Goal: Transaction & Acquisition: Purchase product/service

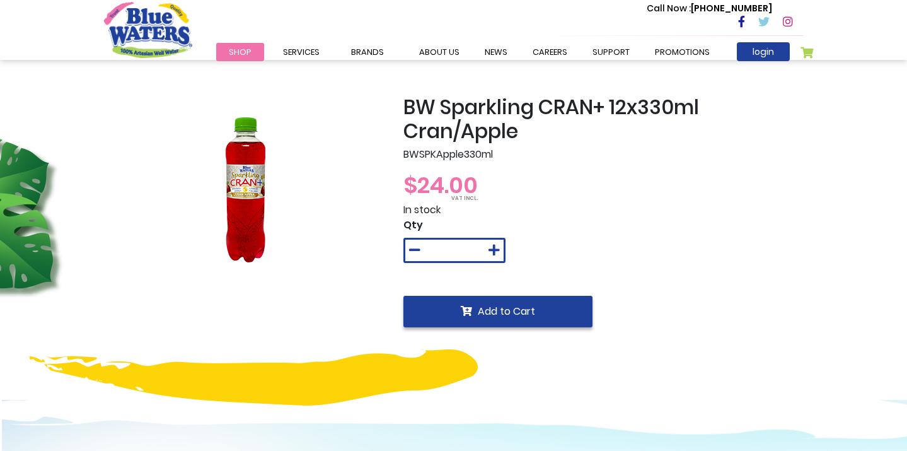
click at [516, 304] on span "Add to Cart" at bounding box center [506, 311] width 57 height 14
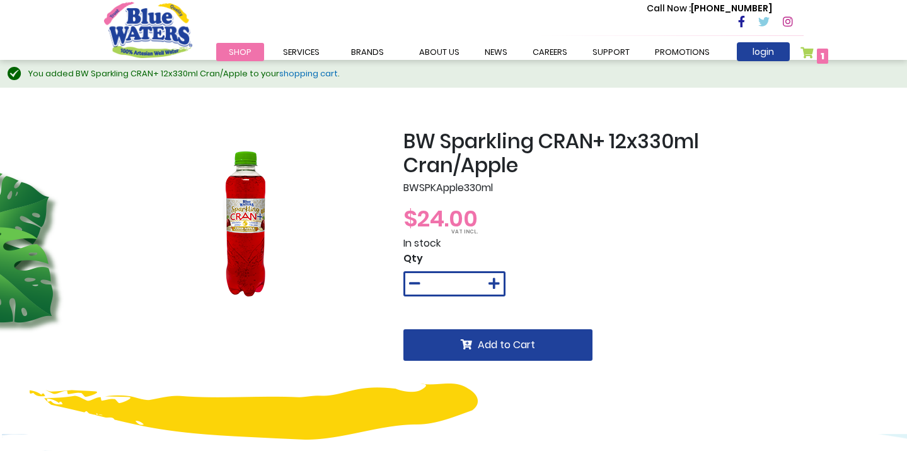
click at [826, 57] on span "1 1 items" at bounding box center [822, 56] width 11 height 15
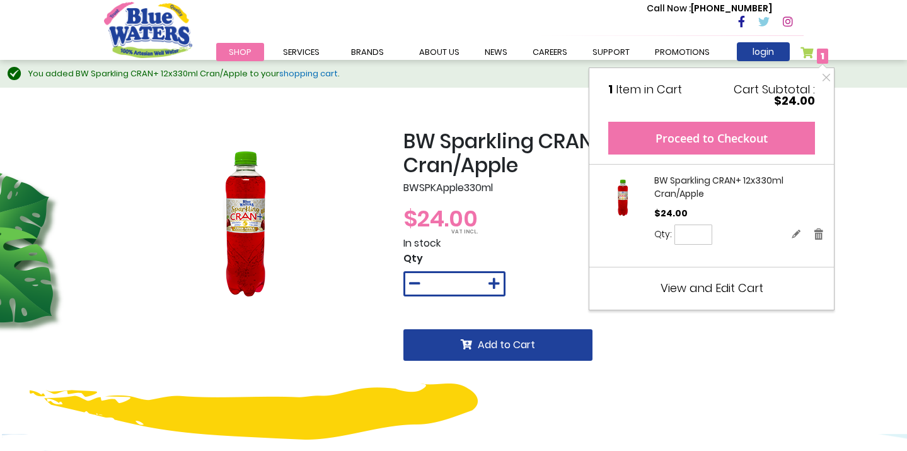
click at [747, 144] on button "Proceed to Checkout" at bounding box center [711, 138] width 207 height 33
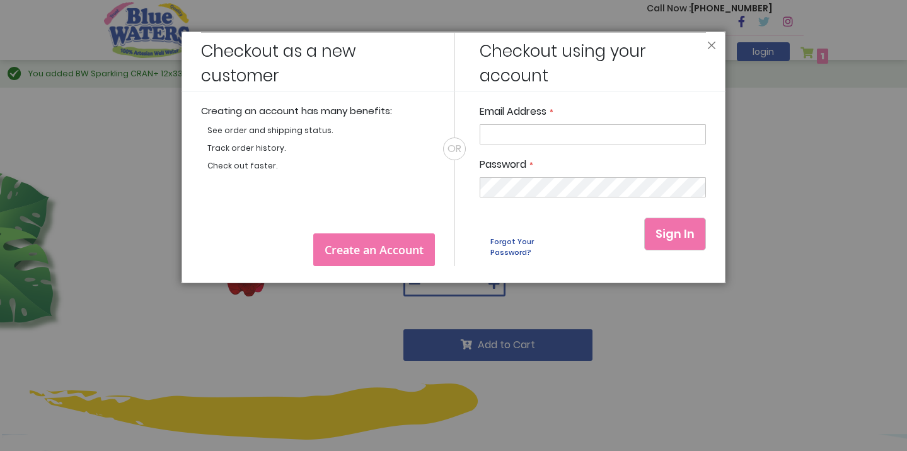
click at [717, 40] on header "Close" at bounding box center [454, 62] width 544 height 60
click at [709, 45] on button "Close" at bounding box center [711, 48] width 9 height 15
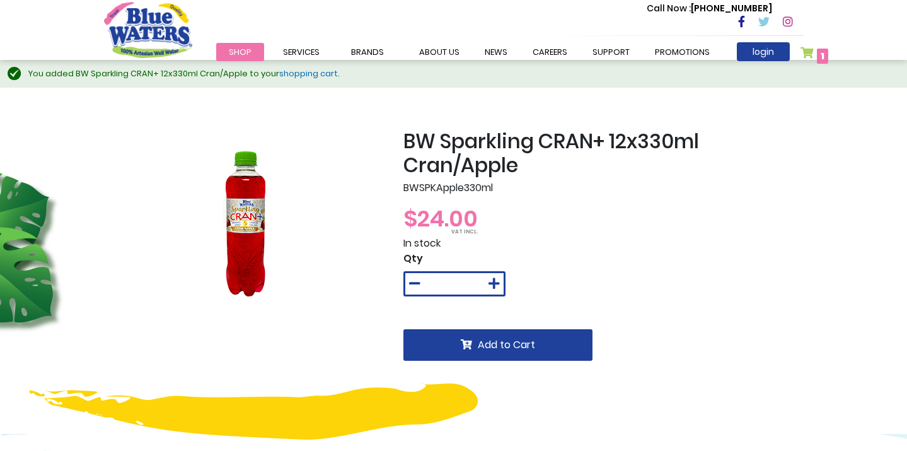
click at [238, 47] on span "Shop" at bounding box center [240, 52] width 23 height 12
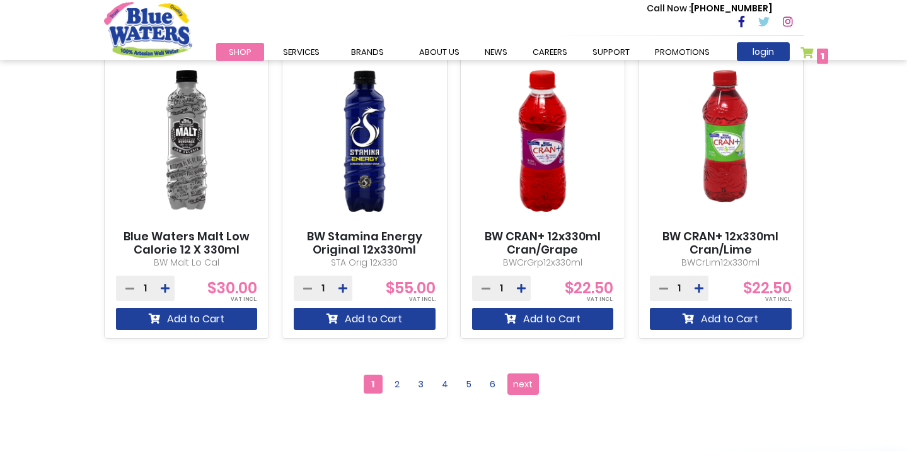
scroll to position [1092, 0]
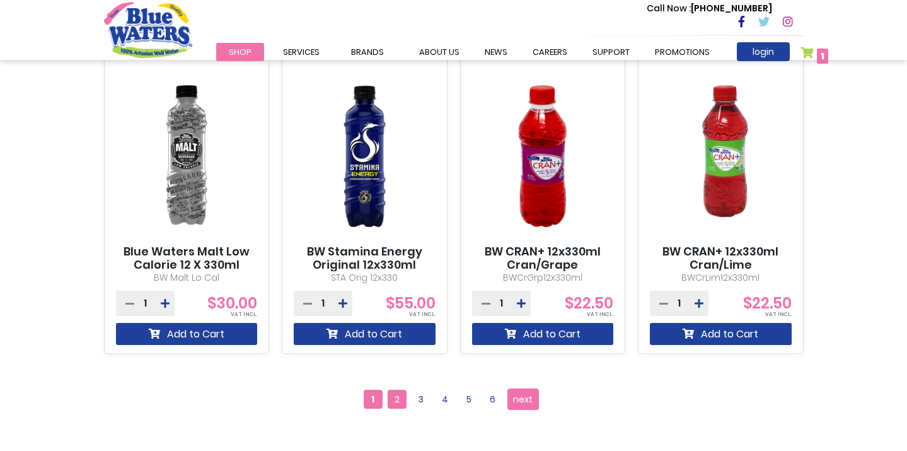
click at [396, 400] on span "2" at bounding box center [397, 399] width 19 height 19
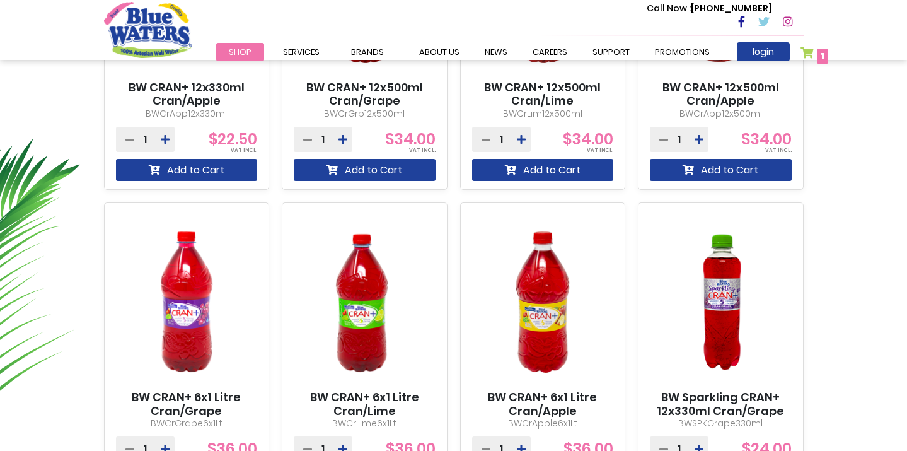
scroll to position [658, 0]
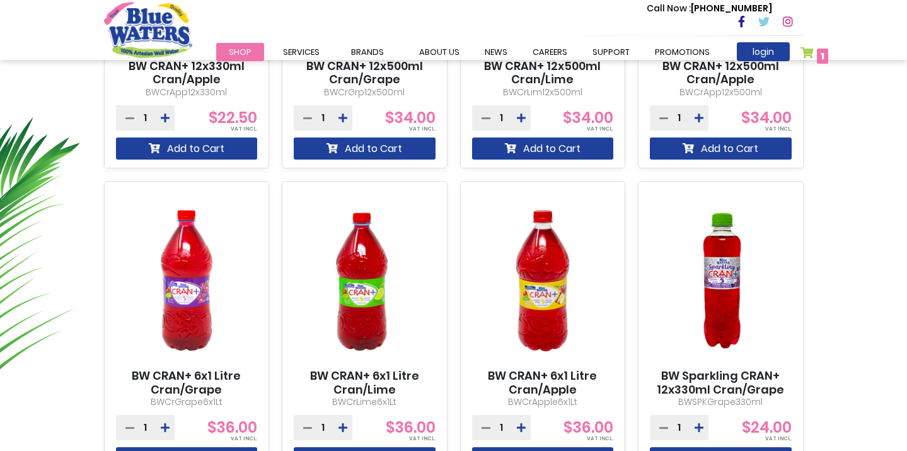
click at [719, 273] on img at bounding box center [721, 280] width 142 height 177
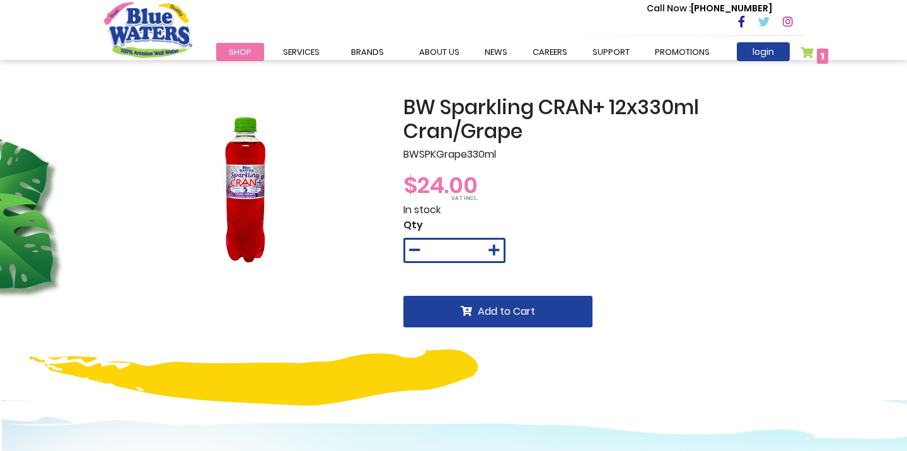
click at [241, 181] on img at bounding box center [243, 189] width 151 height 189
click at [244, 182] on img at bounding box center [243, 189] width 151 height 189
click at [266, 193] on img at bounding box center [243, 189] width 151 height 189
click at [253, 189] on img at bounding box center [243, 189] width 151 height 189
click at [250, 187] on img at bounding box center [243, 189] width 151 height 189
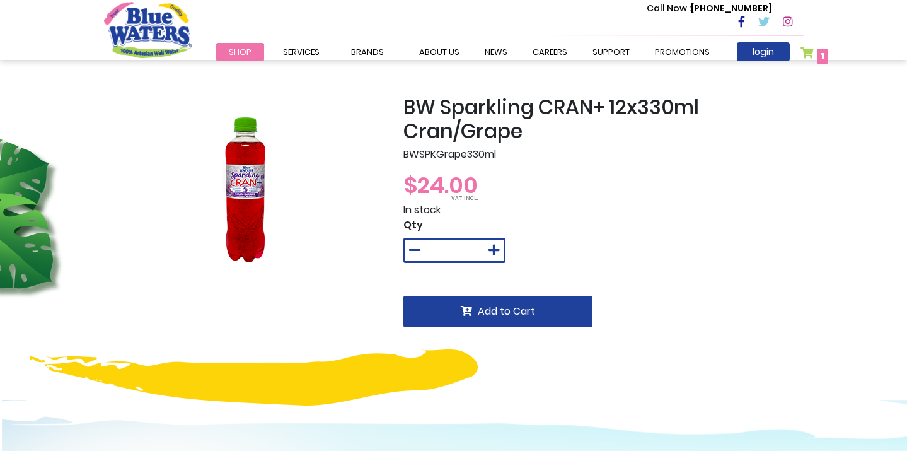
click at [422, 110] on h2 "BW Sparkling CRAN+ 12x330ml Cran/Grape" at bounding box center [603, 119] width 400 height 49
click at [172, 47] on img "store logo" at bounding box center [148, 29] width 88 height 55
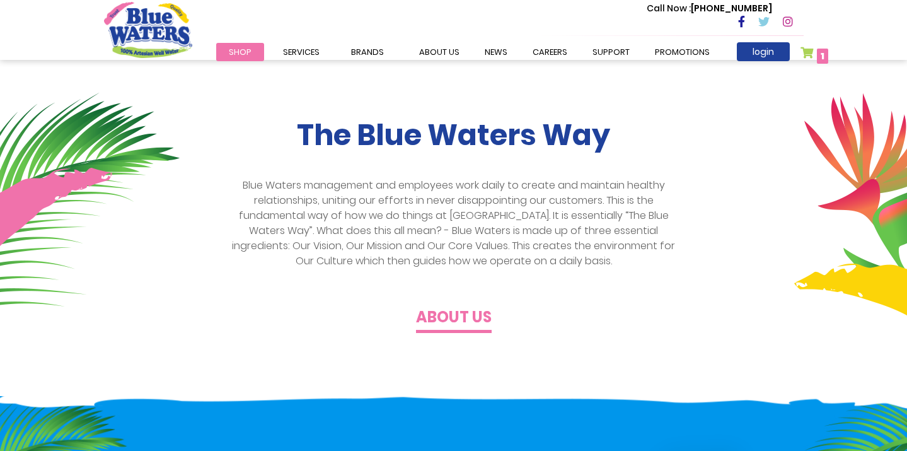
scroll to position [349, 0]
